Goal: Answer question/provide support: Share knowledge or assist other users

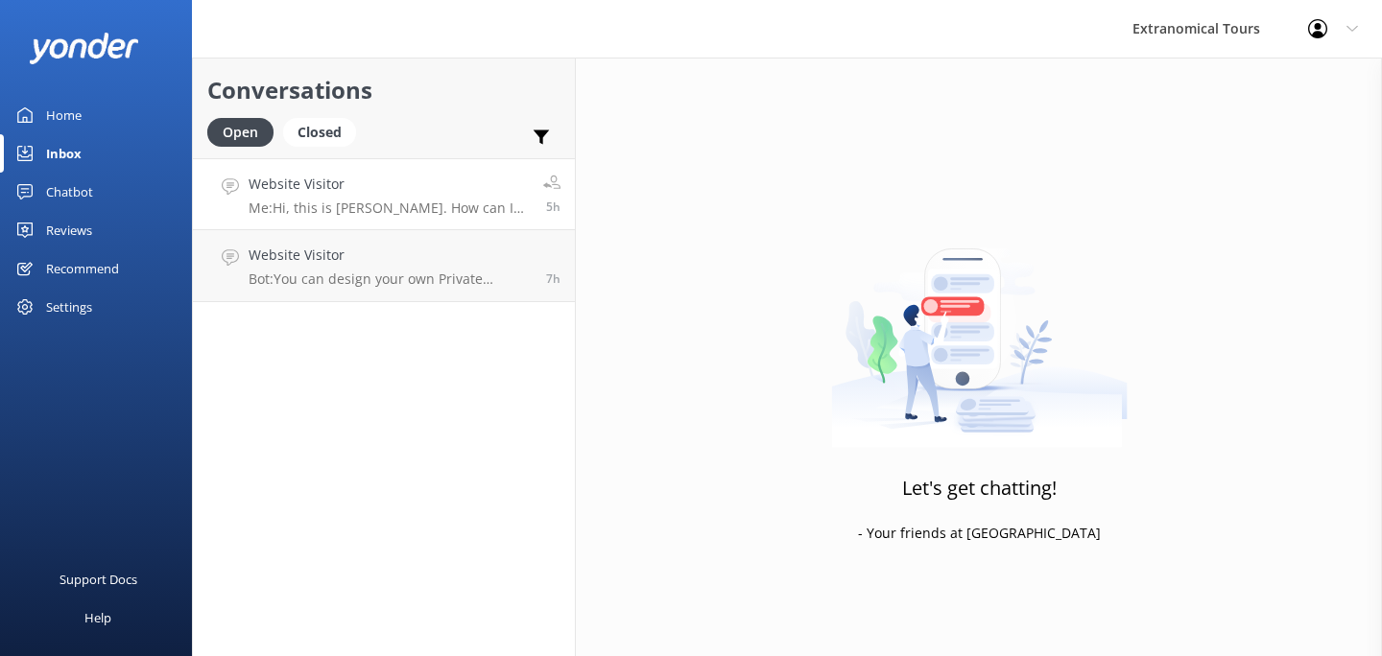
click at [347, 199] on div "Website Visitor Me: Hi, this is [PERSON_NAME]. How can I help you?" at bounding box center [389, 194] width 280 height 41
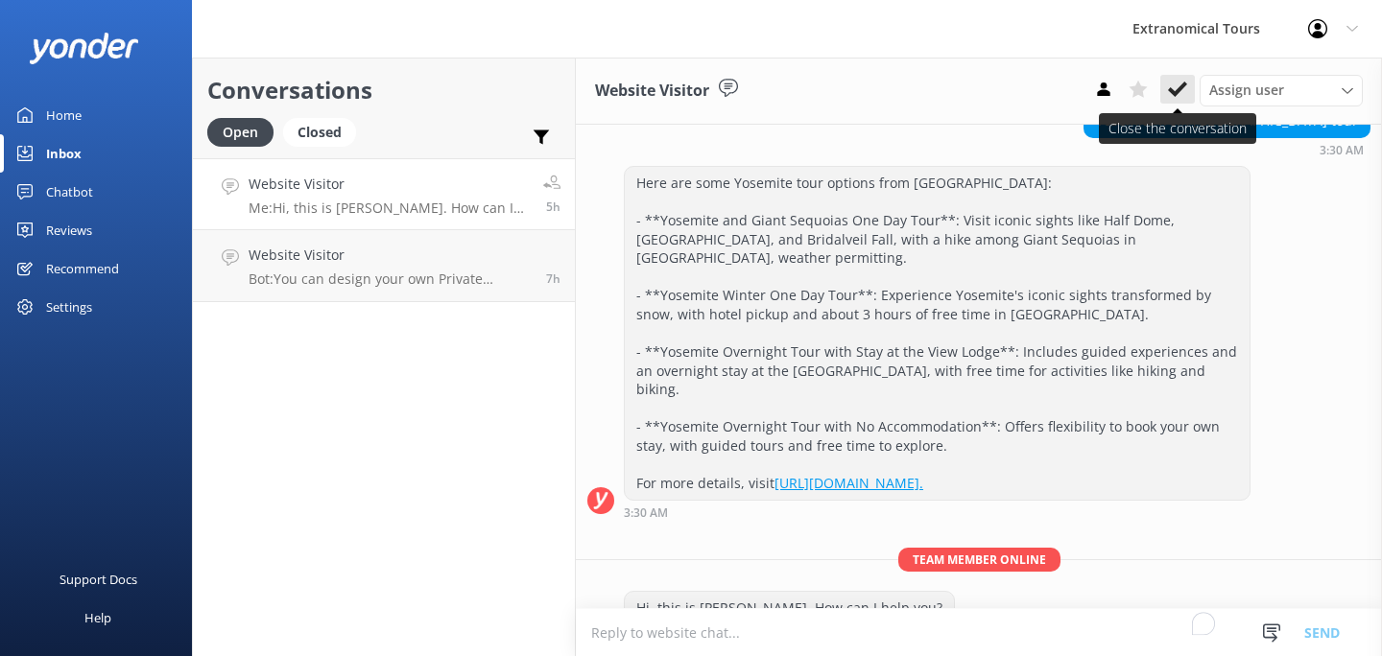
scroll to position [219, 0]
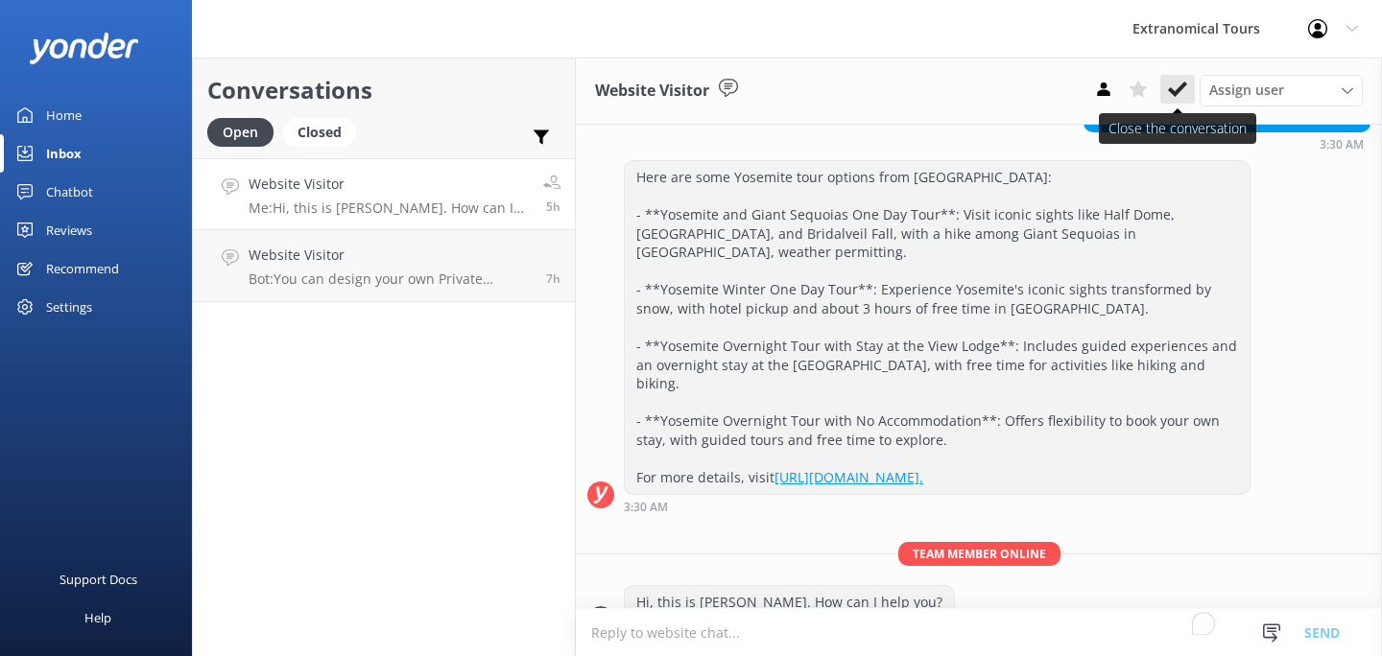
click at [1173, 83] on icon at bounding box center [1177, 89] width 19 height 19
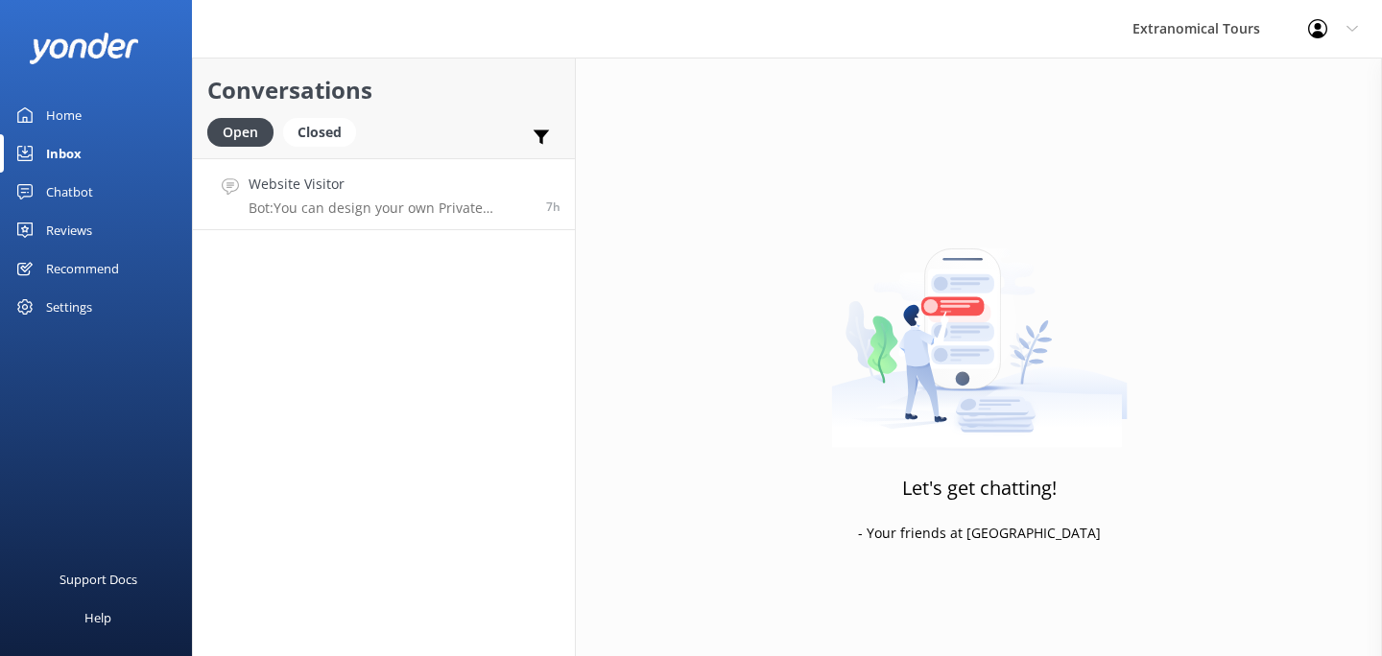
click at [414, 224] on link "Website Visitor Bot: You can design your own Private Yosemite One Day Tour, whi…" at bounding box center [384, 194] width 382 height 72
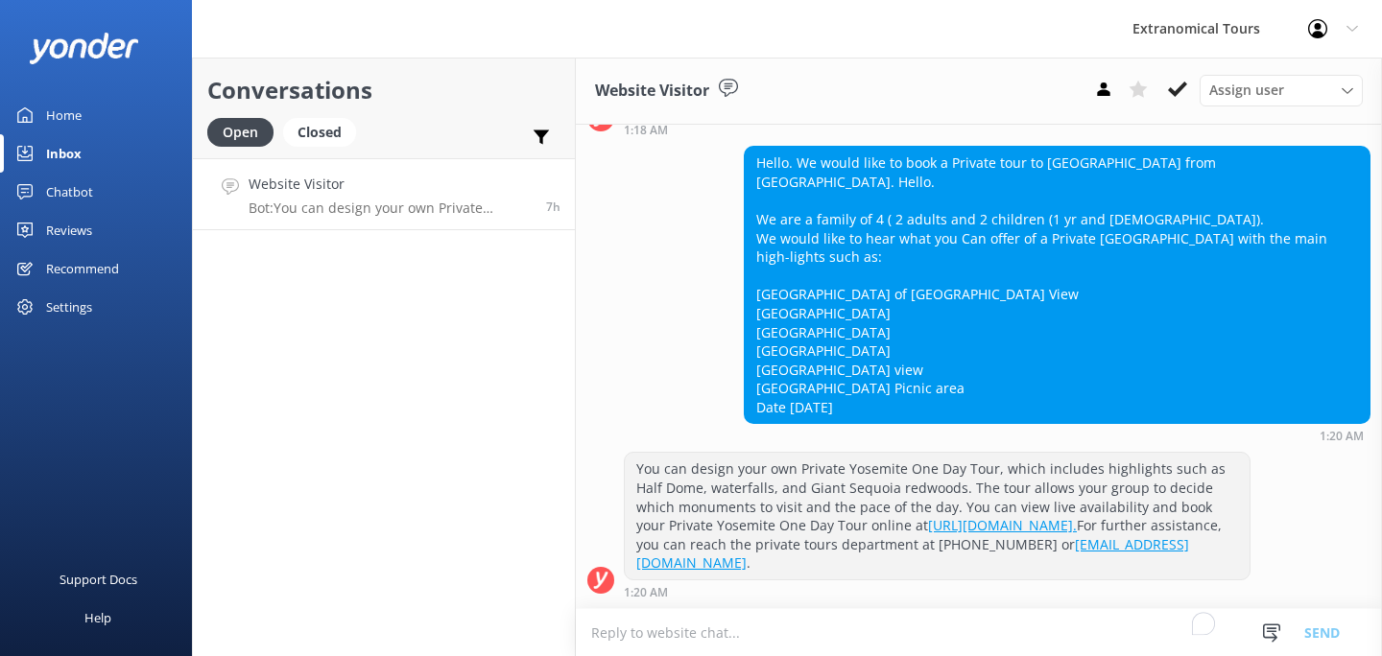
scroll to position [207, 0]
drag, startPoint x: 1181, startPoint y: 86, endPoint x: 1115, endPoint y: 304, distance: 227.7
click at [1123, 301] on div "Website Visitor Assign user [PERSON_NAME] Guest Services [DATE] Hey there 👋 I'm…" at bounding box center [979, 357] width 806 height 599
click at [1176, 91] on use at bounding box center [1177, 89] width 19 height 15
